Goal: Task Accomplishment & Management: Use online tool/utility

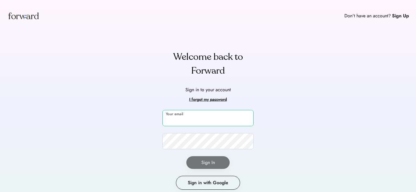
click at [202, 115] on input "email" at bounding box center [207, 118] width 91 height 16
type input "**********"
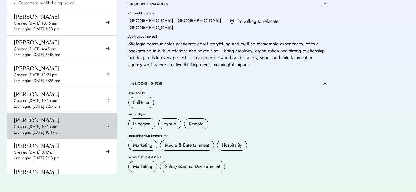
scroll to position [3991, 0]
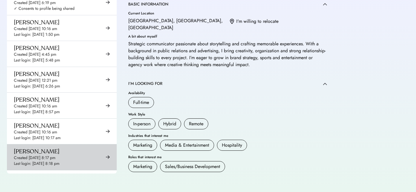
click at [49, 148] on div "[PERSON_NAME] Created [DATE] 8:17 pm Last login: [DATE] 8:18 pm" at bounding box center [37, 157] width 46 height 18
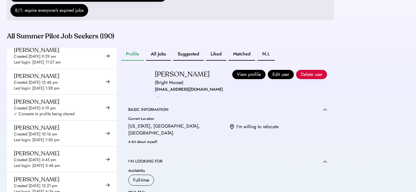
scroll to position [119, 0]
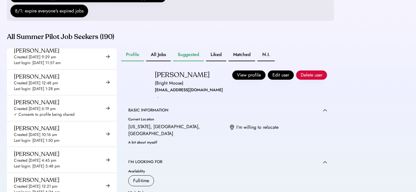
click at [188, 61] on button "Suggested" at bounding box center [188, 55] width 31 height 13
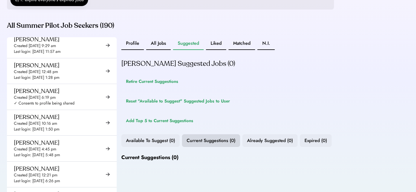
scroll to position [130, 0]
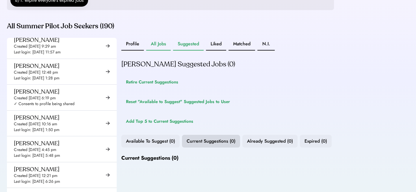
click at [153, 47] on button "All Jobs" at bounding box center [158, 44] width 25 height 13
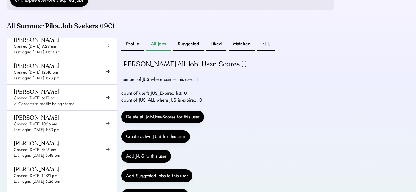
scroll to position [26, 0]
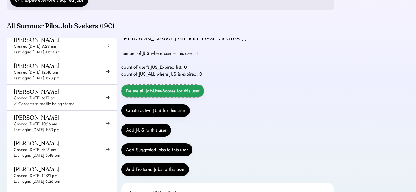
click at [186, 96] on button "Delete all Job-User-Scores for this user" at bounding box center [162, 91] width 83 height 13
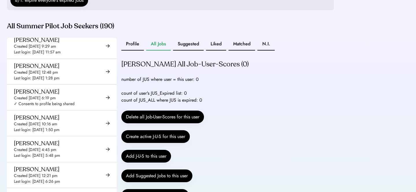
scroll to position [0, 0]
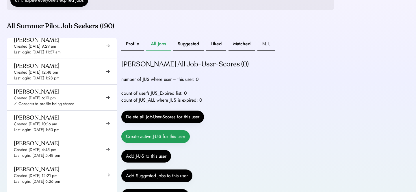
click at [177, 143] on button "Create active J-U-S for this user" at bounding box center [155, 136] width 68 height 13
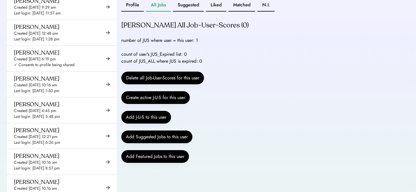
scroll to position [169, 0]
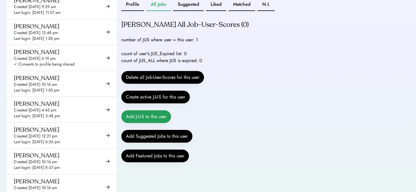
click at [149, 123] on button "Add J-U-S to this user" at bounding box center [146, 116] width 50 height 13
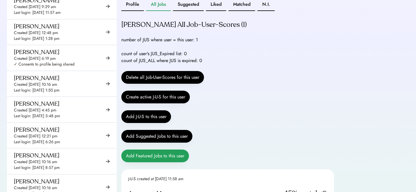
click at [164, 160] on button "Add Featured Jobs to this user" at bounding box center [155, 156] width 68 height 13
